Goal: Navigation & Orientation: Find specific page/section

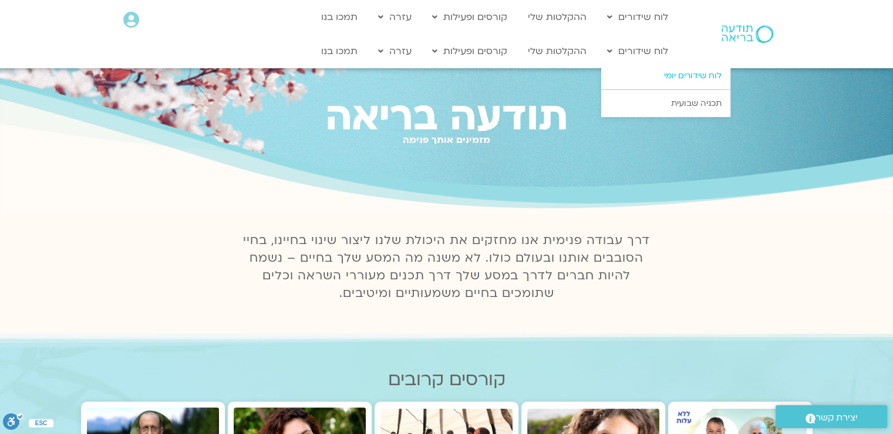
click at [682, 75] on link "לוח שידורים יומי" at bounding box center [666, 75] width 129 height 27
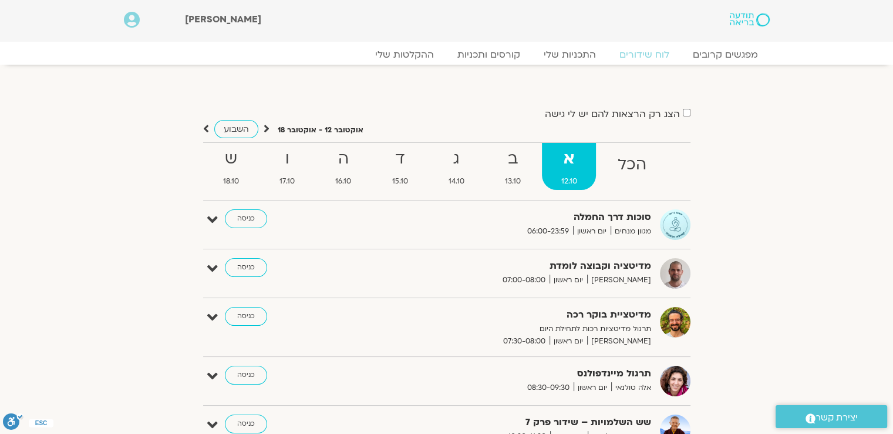
click at [503, 174] on link "ב 13.10" at bounding box center [513, 166] width 54 height 47
